Goal: Information Seeking & Learning: Compare options

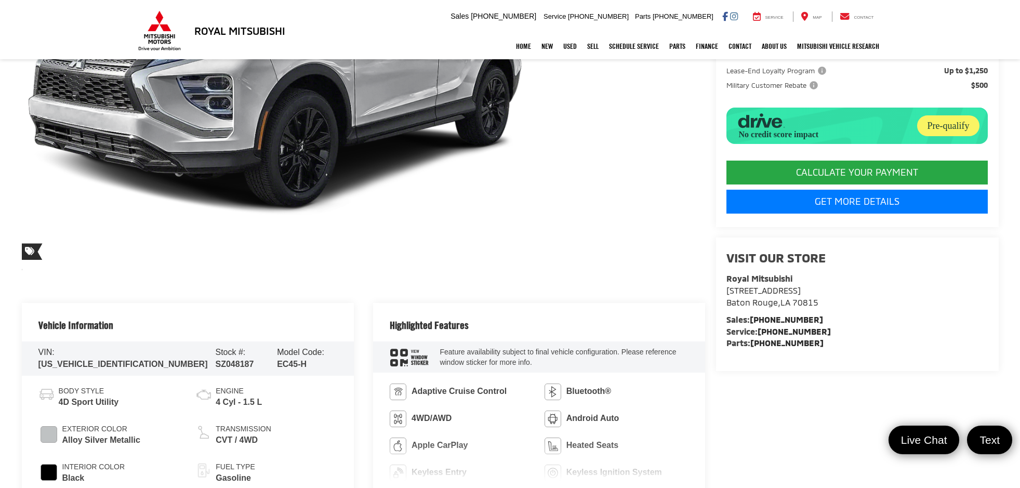
scroll to position [52, 0]
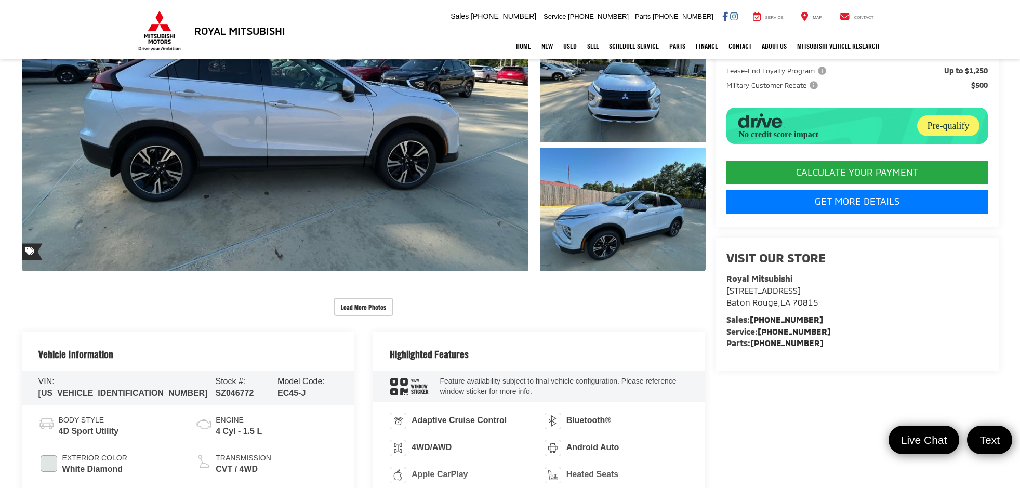
scroll to position [312, 0]
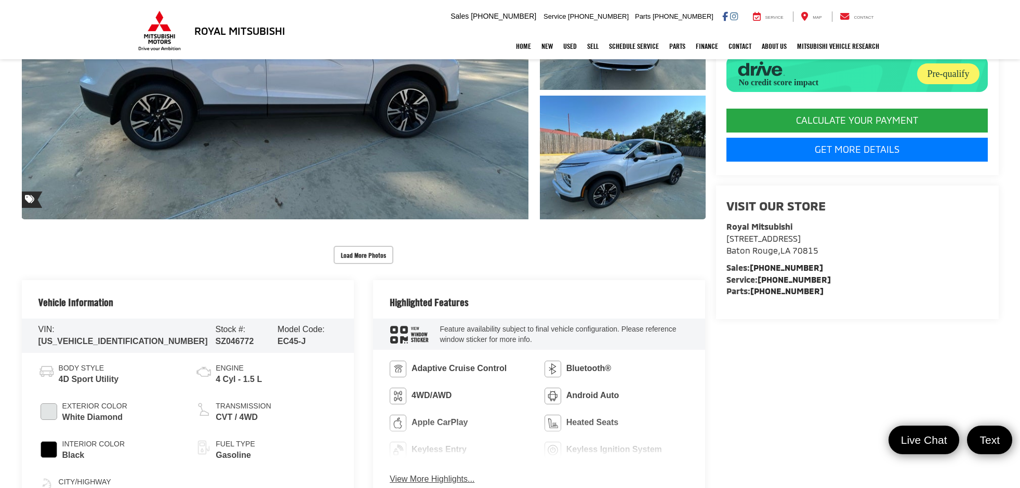
click at [216, 337] on span "SZ046772" at bounding box center [235, 341] width 38 height 9
copy span "SZ046772"
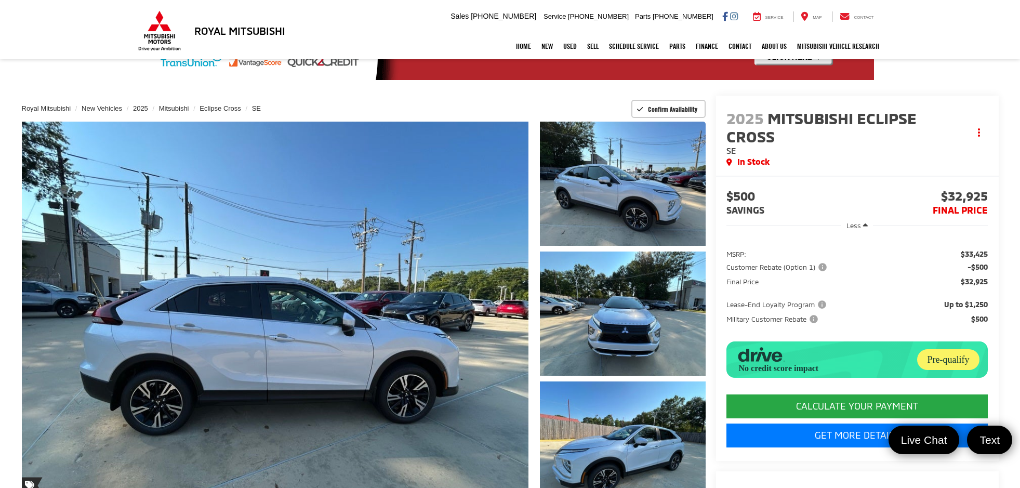
scroll to position [0, 0]
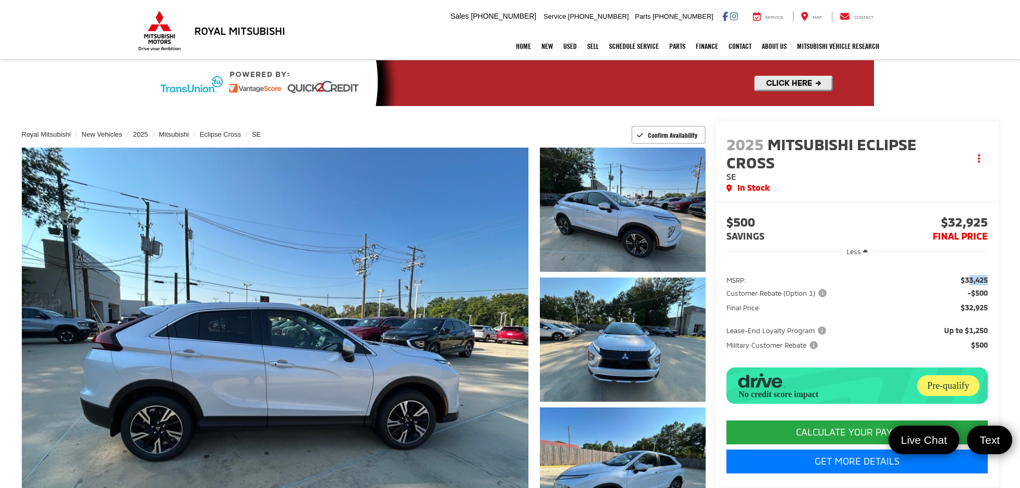
drag, startPoint x: 974, startPoint y: 283, endPoint x: 989, endPoint y: 283, distance: 15.6
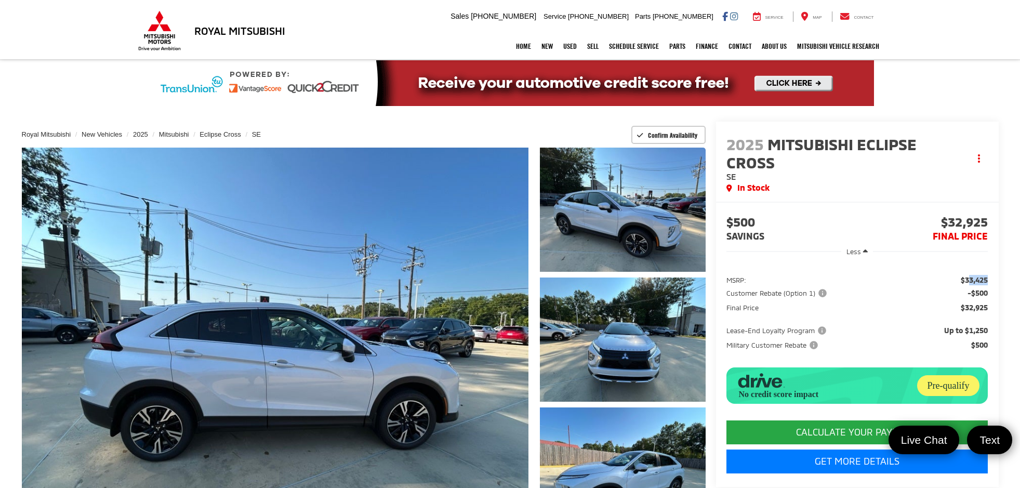
click at [989, 283] on ul "MSRP: $33,425 Customer Rebate (Option 1) -$500 Final Price $32,925 Lease-End Lo…" at bounding box center [857, 312] width 283 height 97
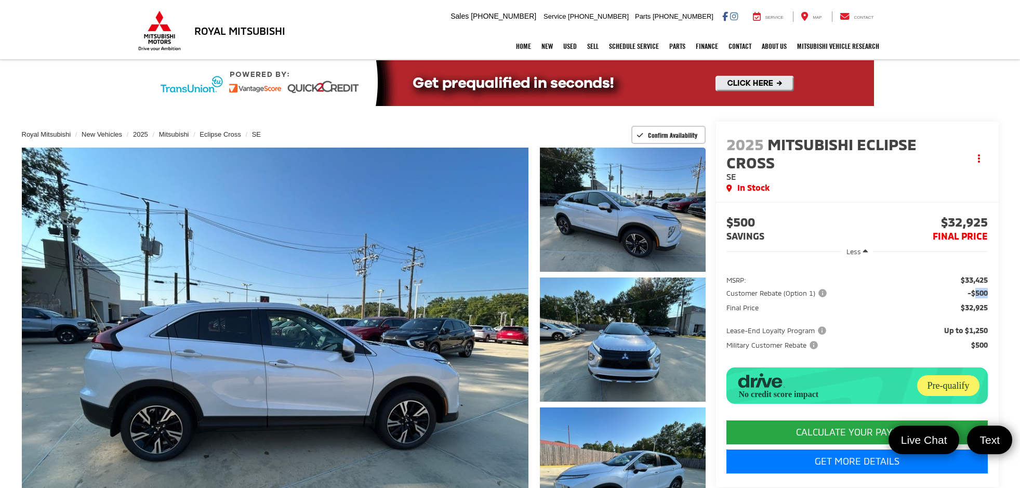
drag, startPoint x: 975, startPoint y: 297, endPoint x: 988, endPoint y: 297, distance: 13.0
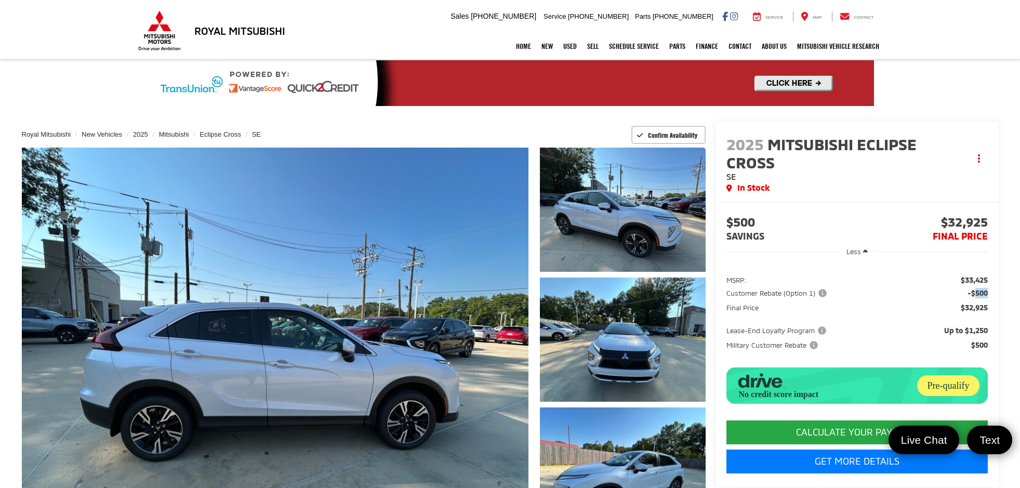
click at [988, 297] on span "-$500" at bounding box center [978, 293] width 20 height 10
click at [980, 312] on span "$32,925" at bounding box center [974, 308] width 27 height 10
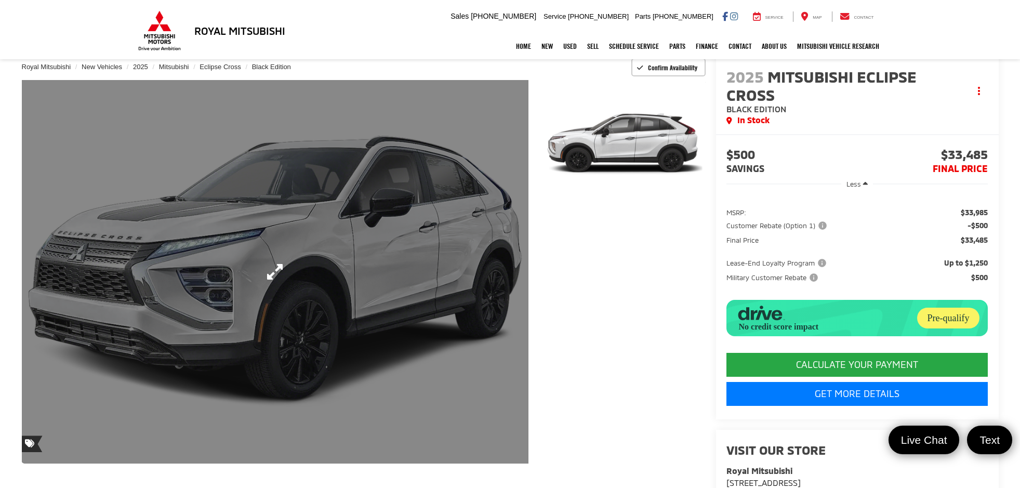
scroll to position [208, 0]
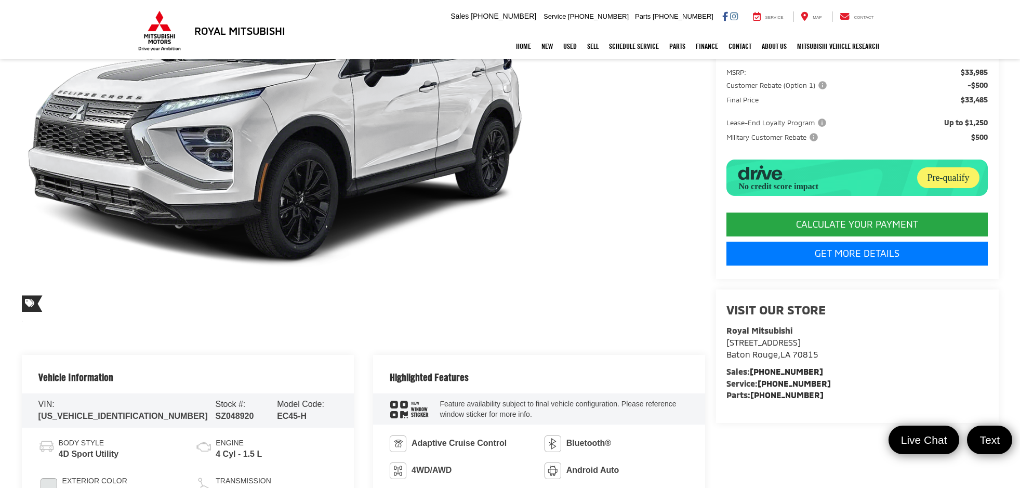
click at [216, 414] on div "Stock #: SZ048920" at bounding box center [243, 411] width 54 height 24
copy span "SZ048920"
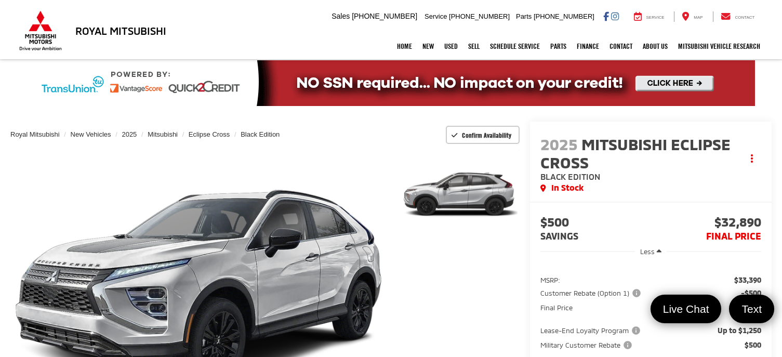
click at [514, 353] on div at bounding box center [456, 293] width 127 height 291
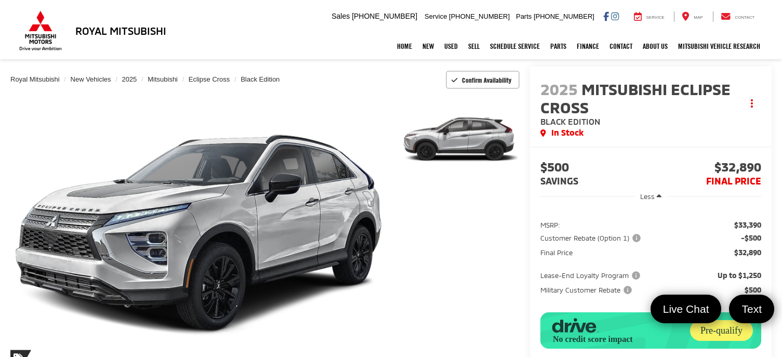
scroll to position [104, 0]
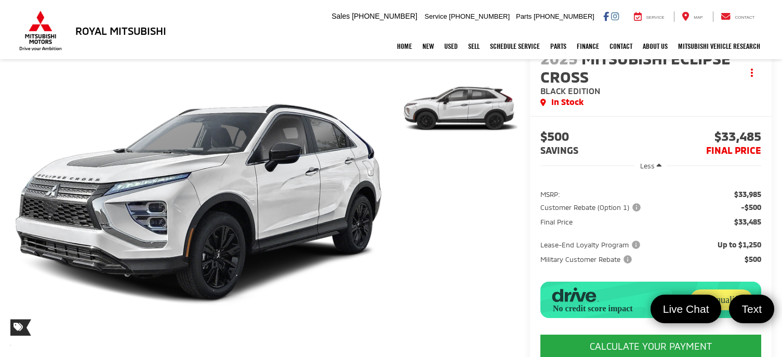
scroll to position [104, 0]
